Goal: Task Accomplishment & Management: Use online tool/utility

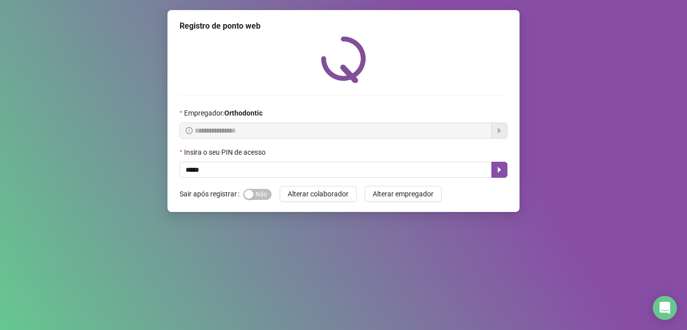
type input "*****"
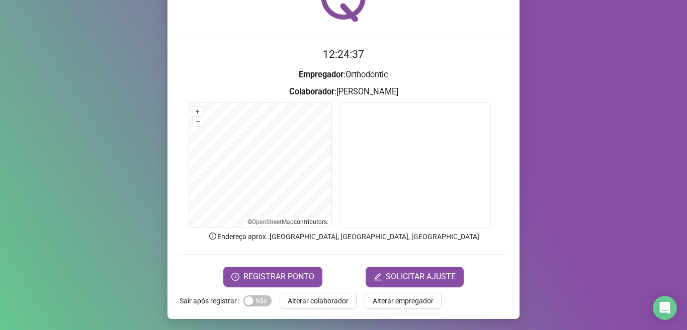
scroll to position [62, 0]
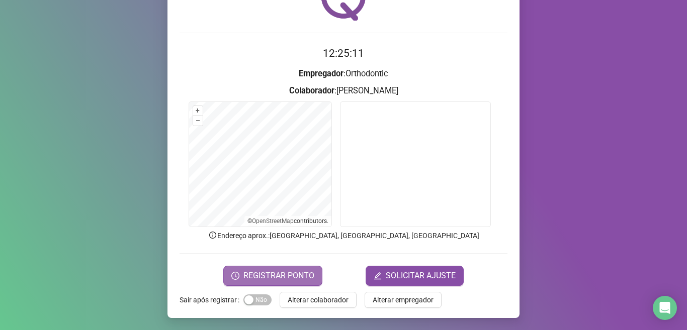
click at [274, 275] on span "REGISTRAR PONTO" at bounding box center [278, 276] width 71 height 12
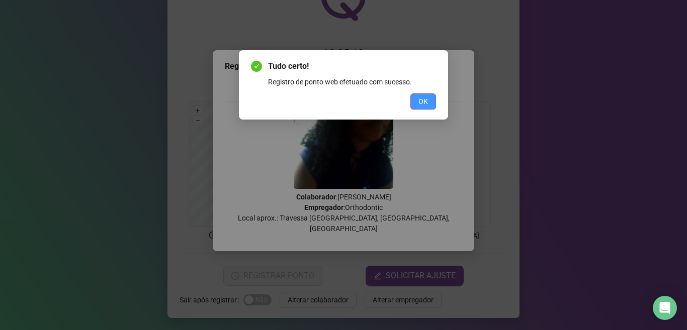
click at [423, 101] on span "OK" at bounding box center [423, 101] width 10 height 11
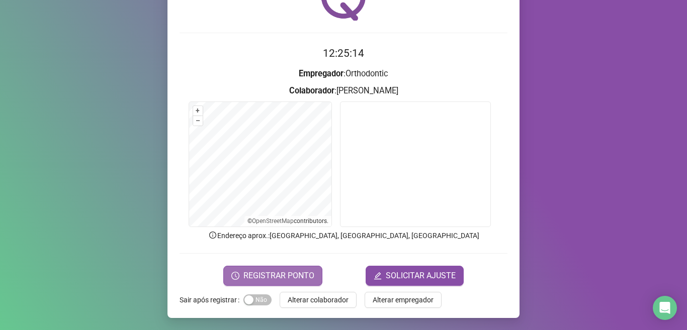
click at [288, 271] on span "REGISTRAR PONTO" at bounding box center [278, 276] width 71 height 12
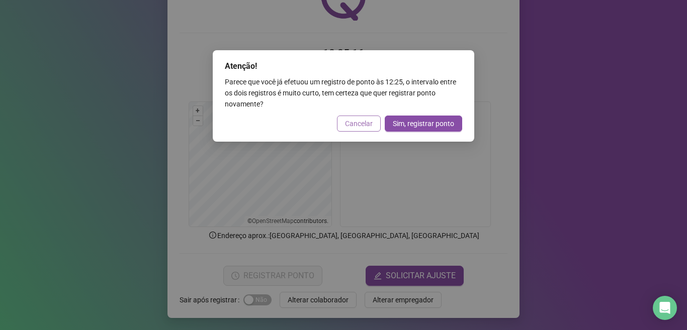
click at [353, 118] on span "Cancelar" at bounding box center [359, 123] width 28 height 11
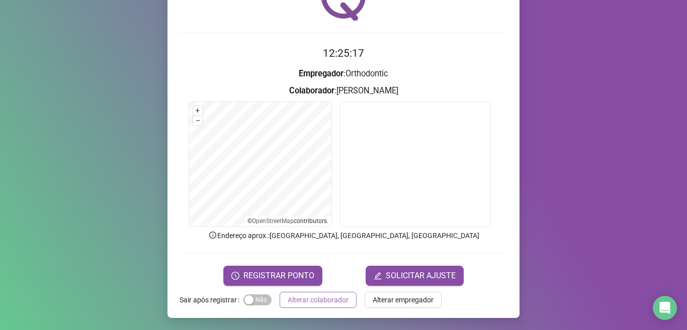
click at [329, 303] on span "Alterar colaborador" at bounding box center [318, 300] width 61 height 11
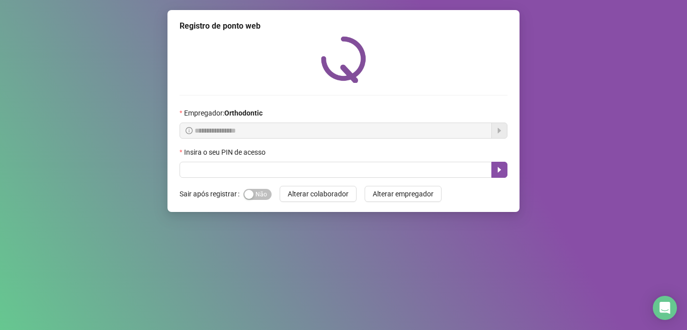
scroll to position [0, 0]
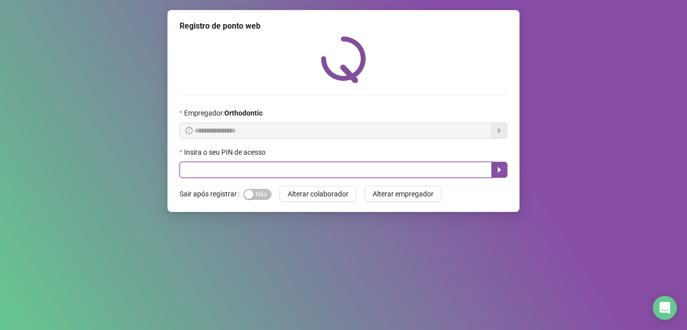
click at [203, 177] on input "text" at bounding box center [335, 170] width 312 height 16
type input "*"
type input "*****"
click at [484, 171] on input "*****" at bounding box center [335, 170] width 312 height 16
drag, startPoint x: 484, startPoint y: 171, endPoint x: 497, endPoint y: 174, distance: 13.9
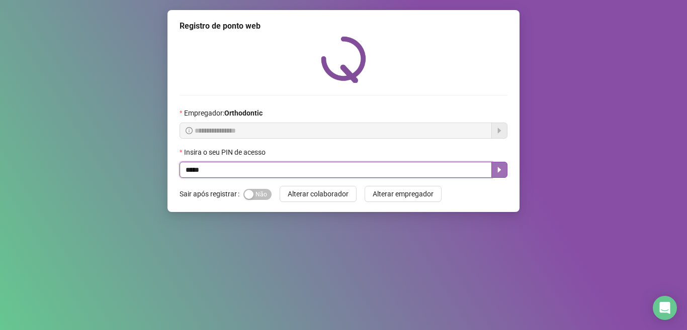
click at [484, 171] on input "*****" at bounding box center [335, 170] width 312 height 16
click at [498, 175] on button "button" at bounding box center [499, 170] width 16 height 16
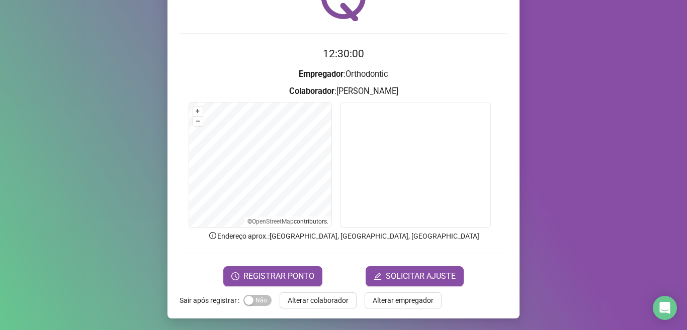
scroll to position [62, 0]
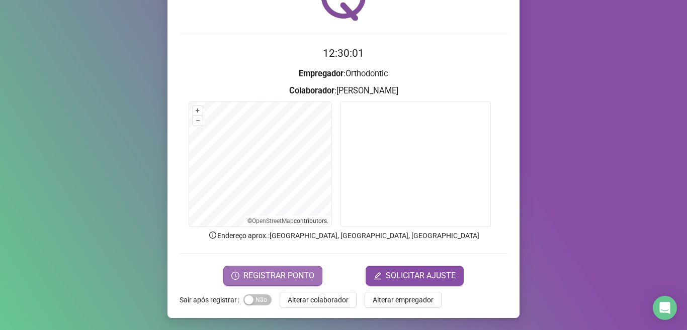
click at [278, 270] on span "REGISTRAR PONTO" at bounding box center [278, 276] width 71 height 12
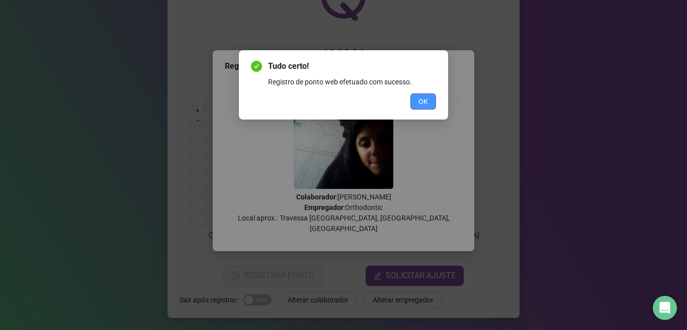
click at [417, 106] on button "OK" at bounding box center [423, 101] width 26 height 16
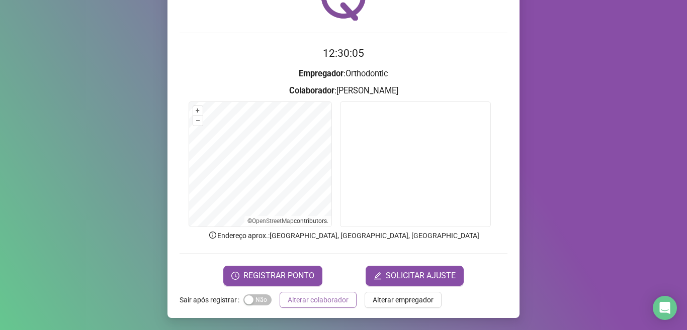
click at [321, 295] on span "Alterar colaborador" at bounding box center [318, 300] width 61 height 11
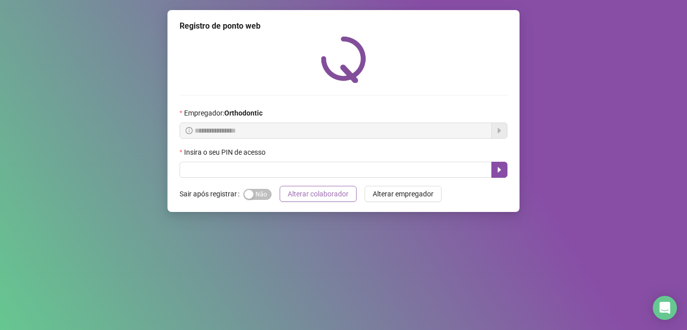
scroll to position [0, 0]
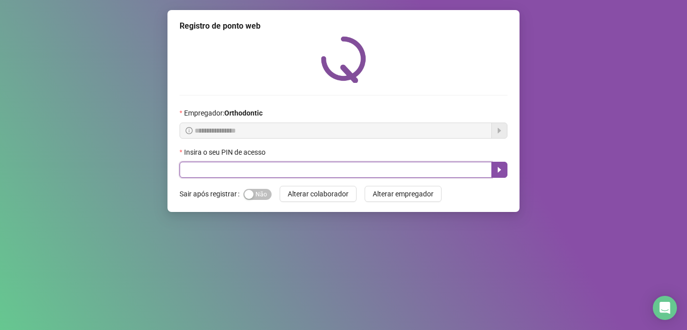
click at [185, 171] on input "text" at bounding box center [335, 170] width 312 height 16
type input "*****"
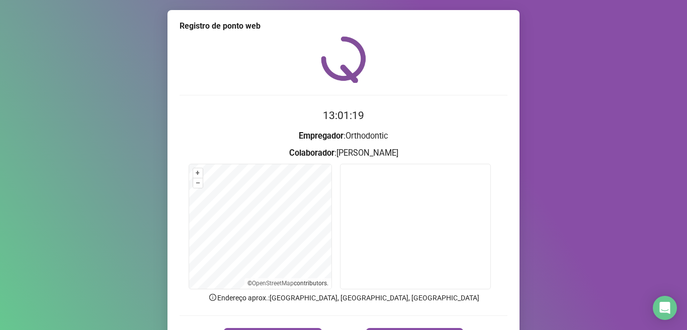
scroll to position [50, 0]
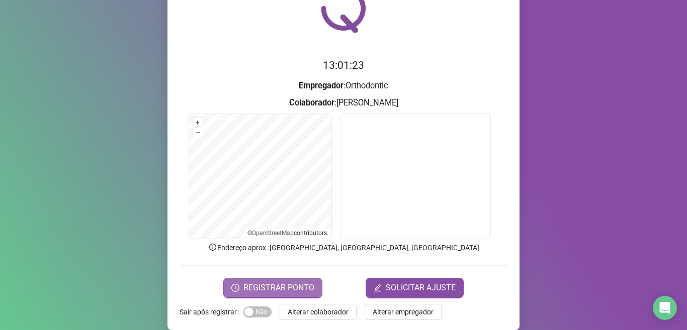
click at [263, 291] on span "REGISTRAR PONTO" at bounding box center [278, 288] width 71 height 12
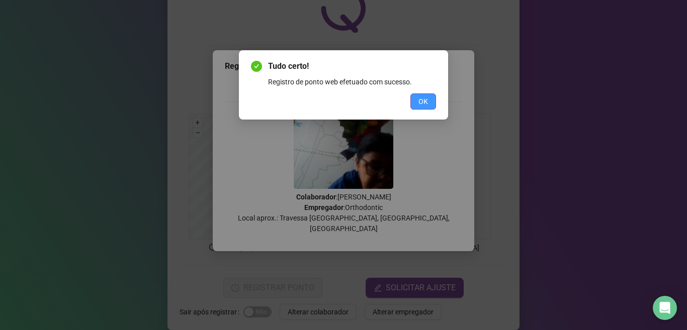
click at [420, 103] on span "OK" at bounding box center [423, 101] width 10 height 11
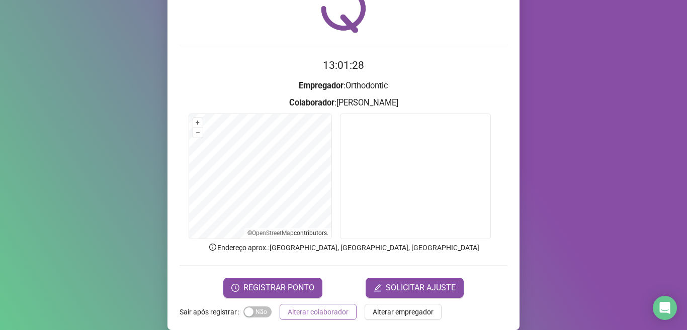
click at [315, 314] on span "Alterar colaborador" at bounding box center [318, 312] width 61 height 11
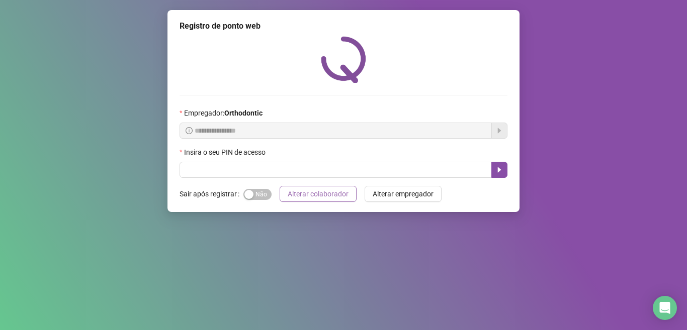
scroll to position [0, 0]
click at [279, 186] on button "Alterar colaborador" at bounding box center [317, 194] width 77 height 16
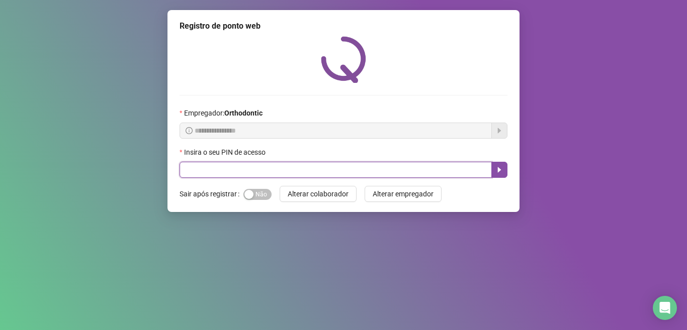
click at [353, 167] on input "text" at bounding box center [335, 170] width 312 height 16
type input "*****"
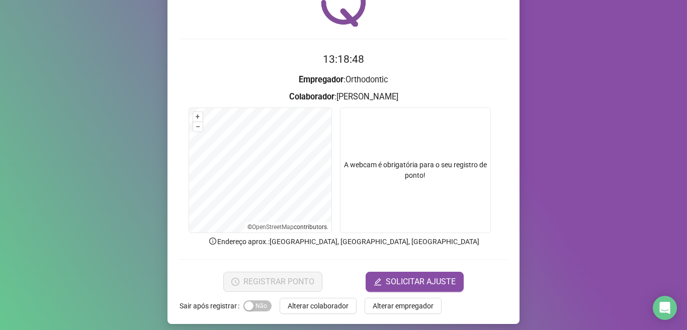
scroll to position [62, 0]
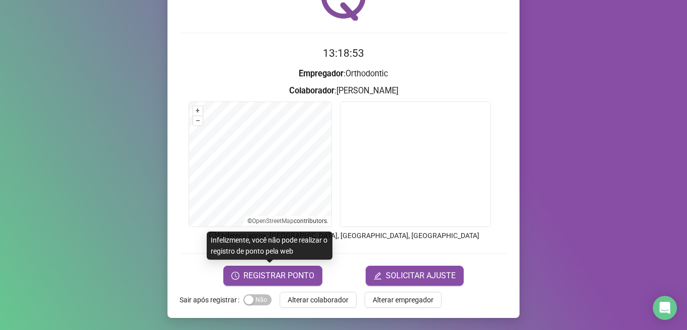
click at [281, 279] on span "REGISTRAR PONTO" at bounding box center [278, 276] width 71 height 12
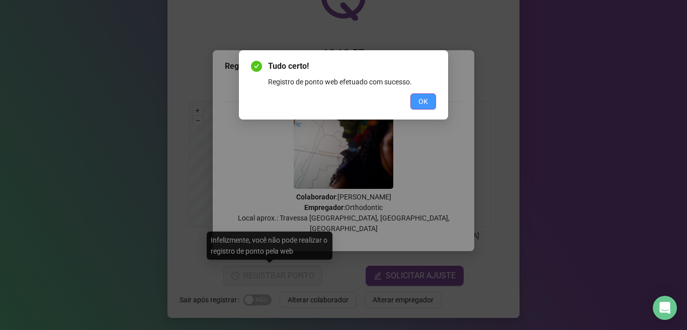
click at [429, 102] on button "OK" at bounding box center [423, 101] width 26 height 16
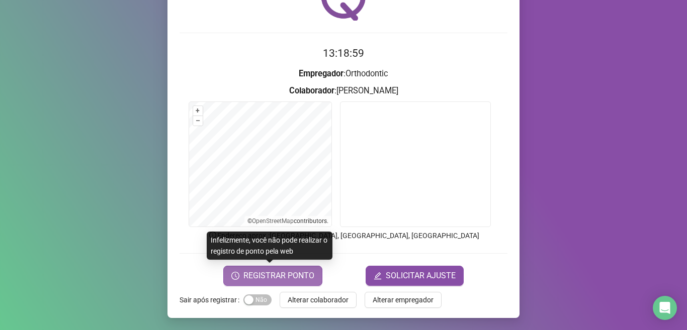
click at [294, 276] on span "REGISTRAR PONTO" at bounding box center [278, 276] width 71 height 12
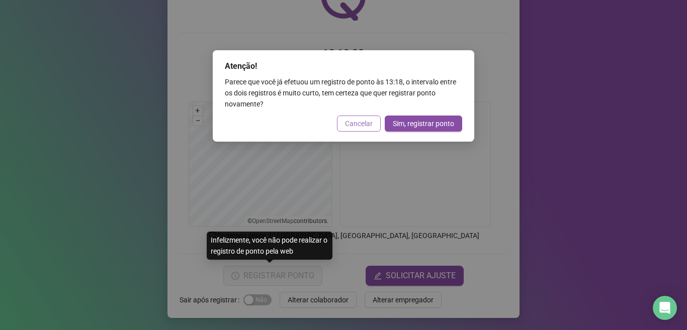
click at [360, 123] on span "Cancelar" at bounding box center [359, 123] width 28 height 11
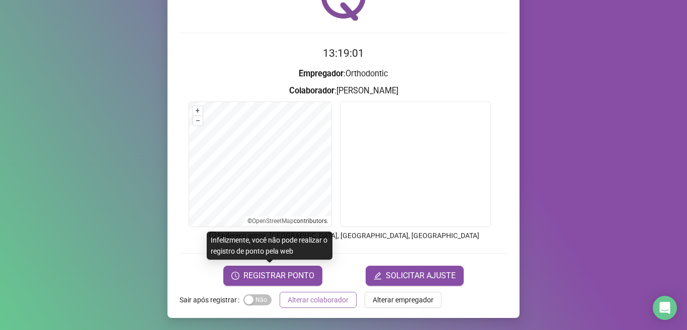
click at [329, 294] on button "Alterar colaborador" at bounding box center [317, 300] width 77 height 16
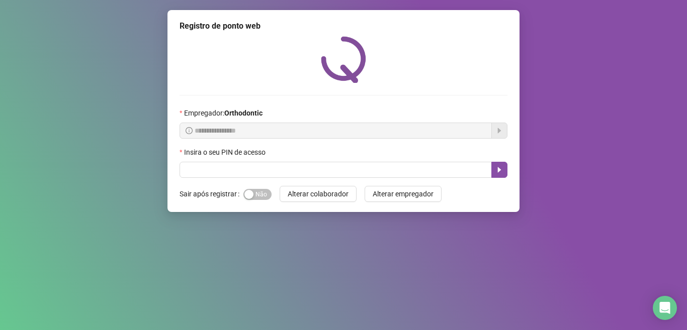
scroll to position [0, 0]
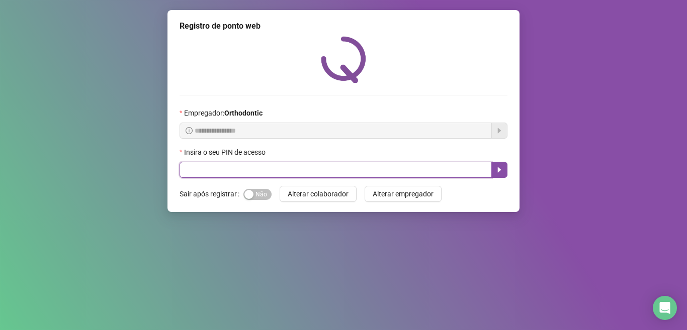
click at [411, 171] on input "text" at bounding box center [335, 170] width 312 height 16
type input "*****"
click at [499, 168] on icon "caret-right" at bounding box center [499, 170] width 8 height 8
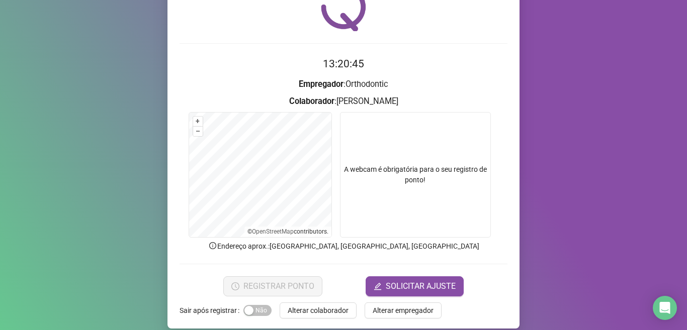
scroll to position [62, 0]
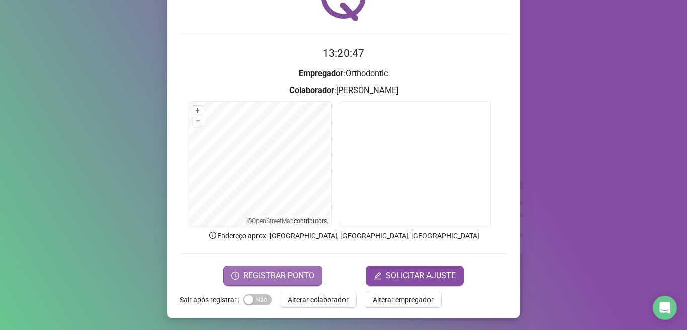
click at [305, 283] on button "REGISTRAR PONTO" at bounding box center [272, 276] width 99 height 20
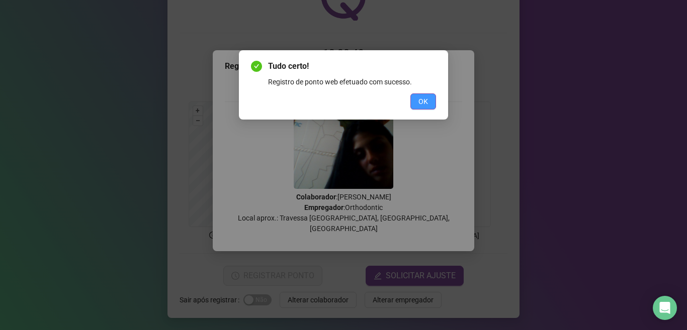
click at [429, 99] on button "OK" at bounding box center [423, 101] width 26 height 16
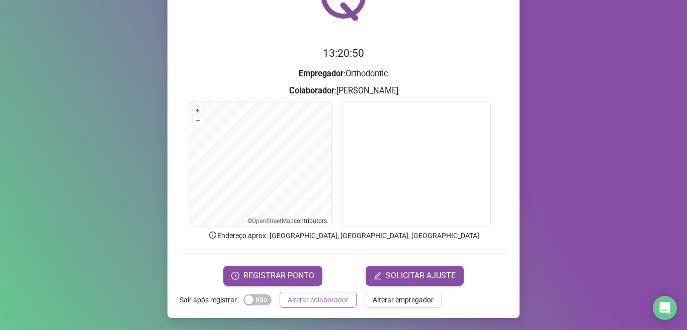
click at [307, 305] on span "Alterar colaborador" at bounding box center [318, 300] width 61 height 11
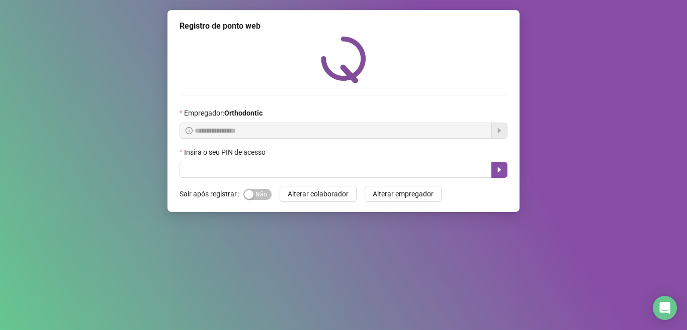
scroll to position [0, 0]
